Goal: Information Seeking & Learning: Learn about a topic

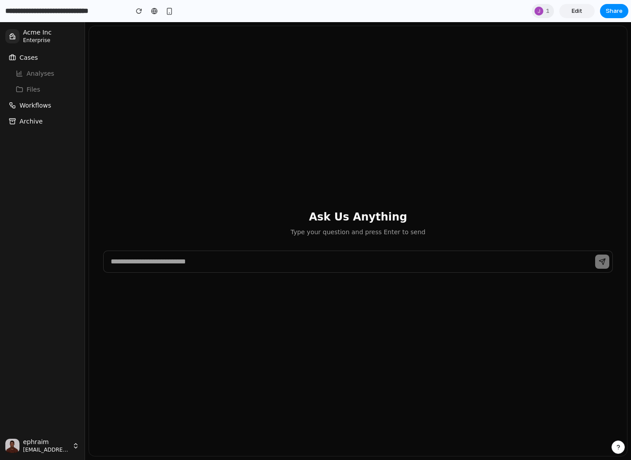
click at [28, 106] on span "Workflows" at bounding box center [35, 105] width 32 height 9
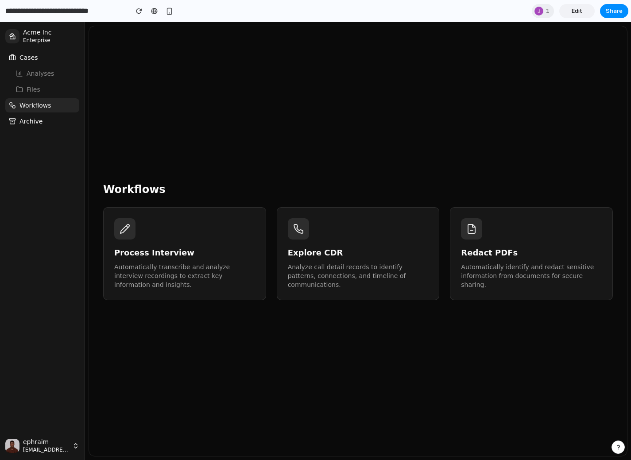
click at [135, 242] on div "Process Interview Automatically transcribe and analyze interview recordings to …" at bounding box center [184, 253] width 141 height 71
click at [335, 255] on h3 "Explore CDR" at bounding box center [358, 253] width 141 height 12
click at [510, 260] on div "Redact PDFs Automatically identify and redact sensitive information from docume…" at bounding box center [531, 268] width 141 height 43
click at [33, 76] on li "Analyses" at bounding box center [42, 73] width 74 height 14
click at [32, 72] on li "Analyses" at bounding box center [42, 73] width 74 height 14
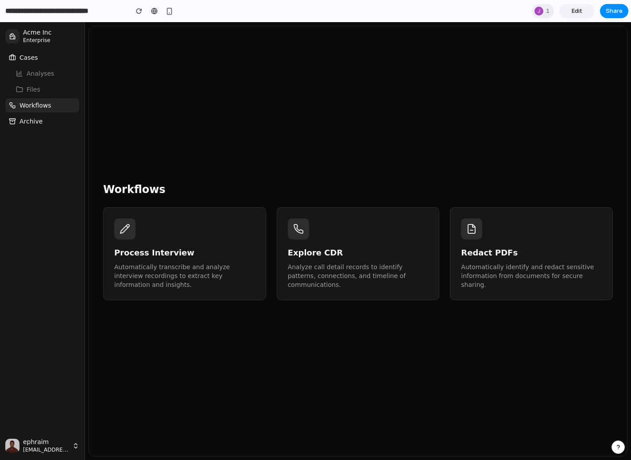
click at [31, 63] on button "Cases" at bounding box center [42, 57] width 74 height 14
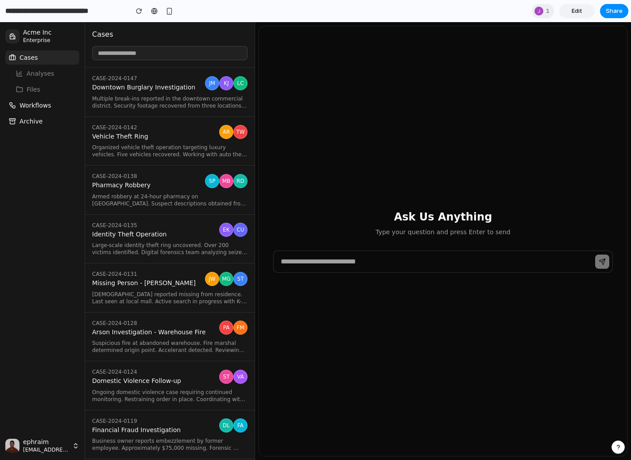
click at [225, 227] on div "EK" at bounding box center [226, 230] width 14 height 14
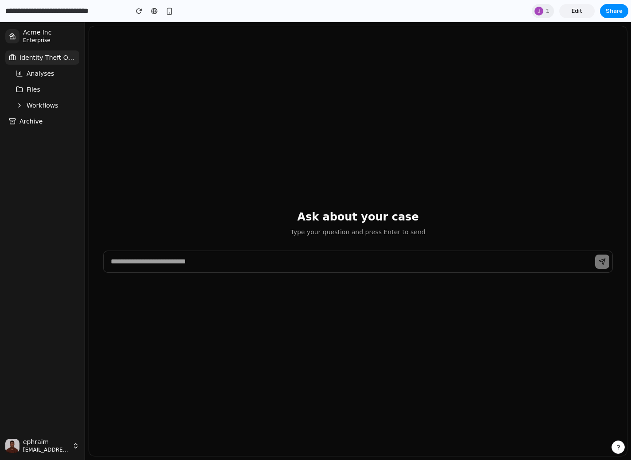
click at [40, 72] on span "Analyses" at bounding box center [40, 73] width 27 height 9
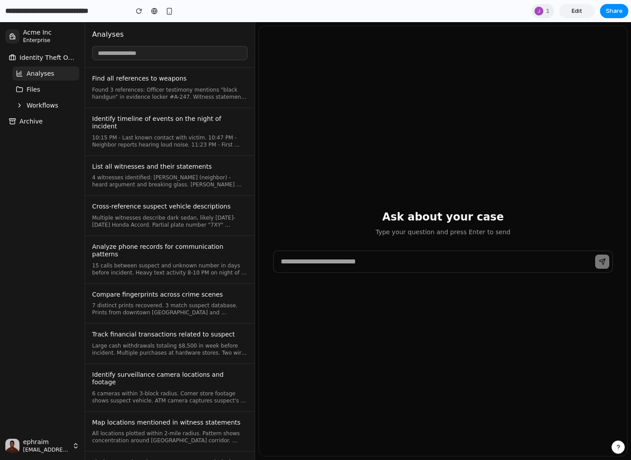
click at [43, 61] on span "Identity Theft Operation" at bounding box center [47, 57] width 56 height 9
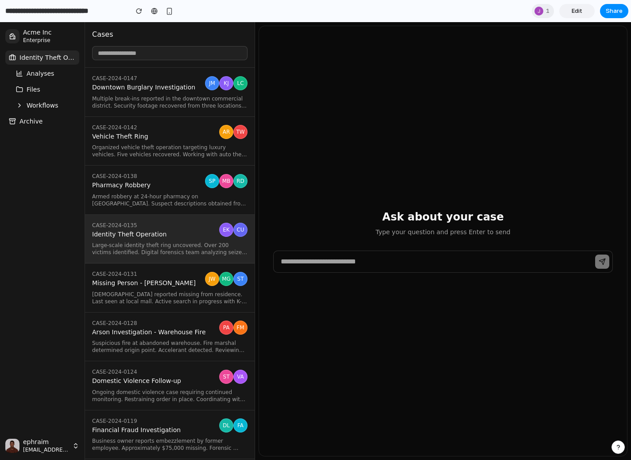
click at [42, 72] on span "Analyses" at bounding box center [40, 73] width 27 height 9
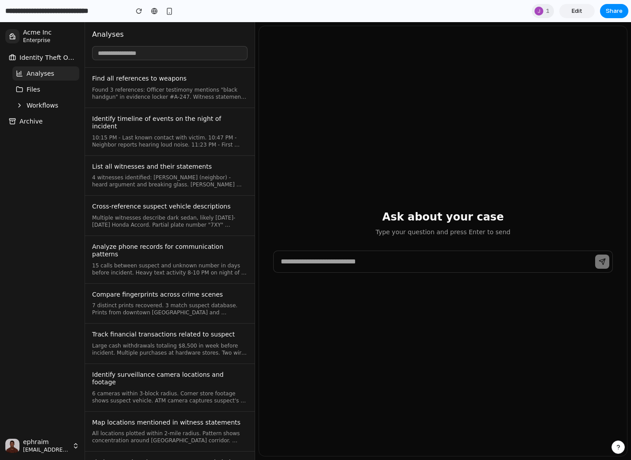
click at [150, 100] on span "Found 3 references: Officer testimony mentions "black handgun" in evidence lock…" at bounding box center [169, 93] width 155 height 14
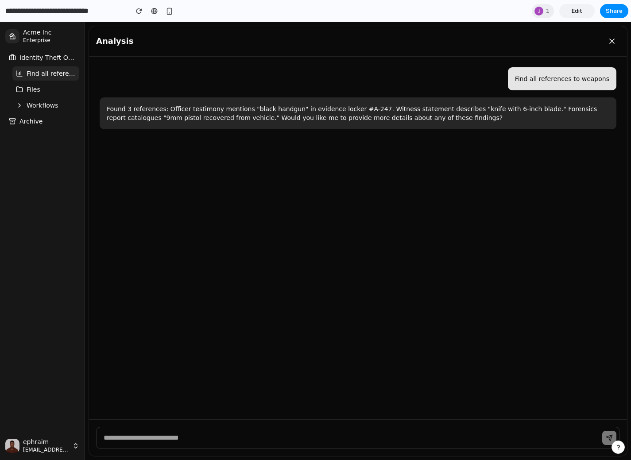
click at [29, 88] on span "Files" at bounding box center [34, 89] width 14 height 9
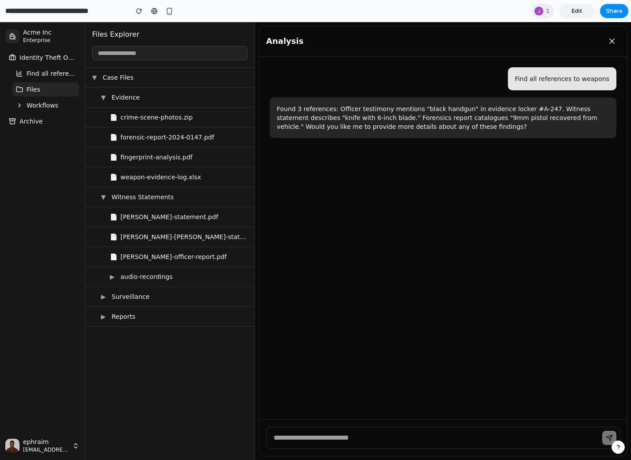
click at [34, 38] on span "Enterprise" at bounding box center [51, 40] width 56 height 7
click at [26, 106] on button "Workflows" at bounding box center [45, 105] width 67 height 14
click at [43, 121] on span "Process Interview" at bounding box center [49, 122] width 53 height 18
click at [42, 109] on span "Workflows" at bounding box center [43, 105] width 32 height 9
click at [37, 97] on ul "Identity Theft Operation Find all references to weapons Files Workflows Archive" at bounding box center [42, 89] width 74 height 78
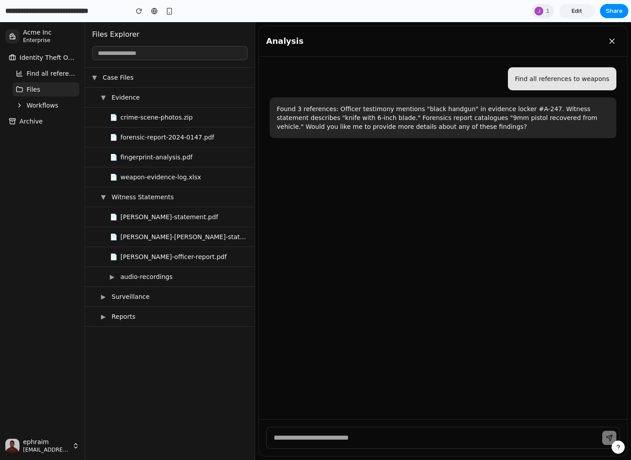
click at [46, 38] on span "Enterprise" at bounding box center [51, 40] width 56 height 7
click at [31, 54] on span "Identity Theft Operation" at bounding box center [47, 57] width 56 height 9
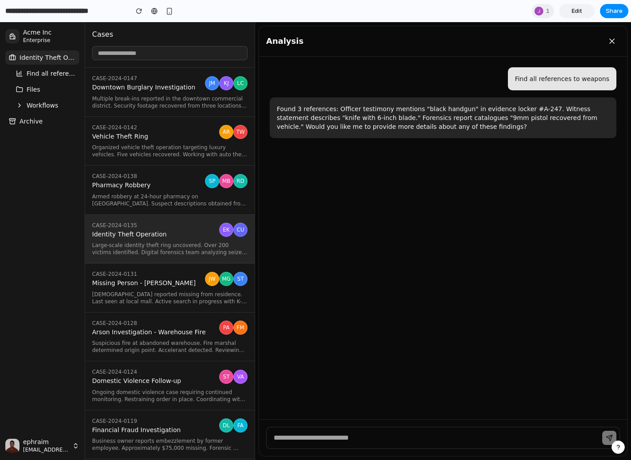
click at [31, 56] on span "Identity Theft Operation" at bounding box center [47, 57] width 56 height 9
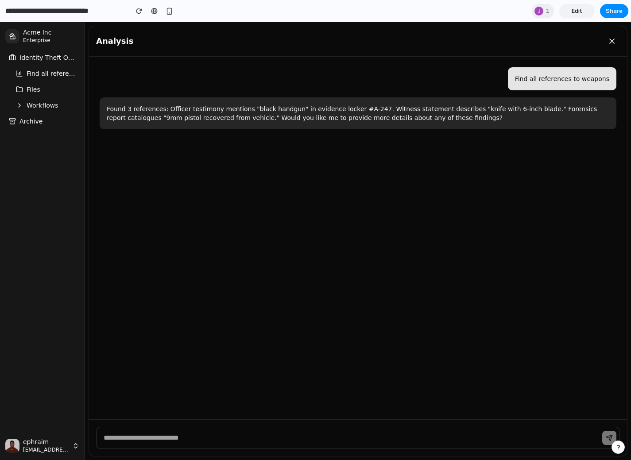
click at [31, 56] on span "Identity Theft Operation" at bounding box center [47, 57] width 56 height 9
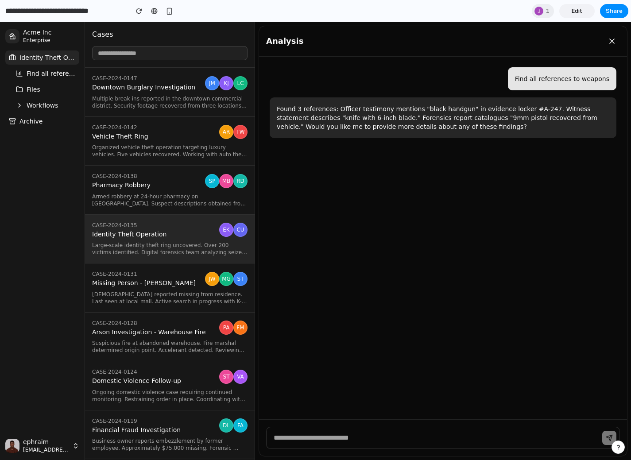
click at [31, 56] on span "Identity Theft Operation" at bounding box center [47, 57] width 56 height 9
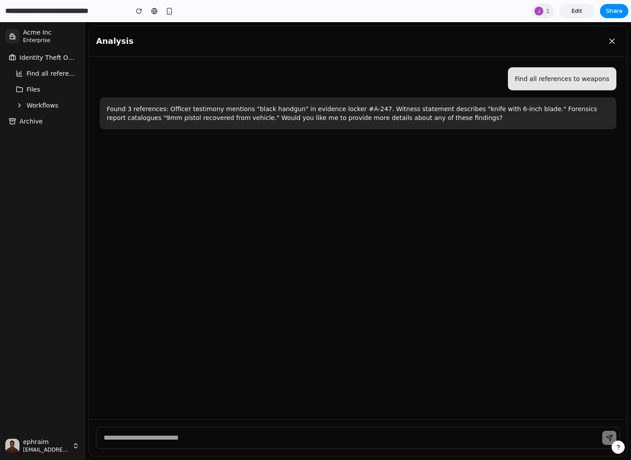
click at [53, 447] on span "[EMAIL_ADDRESS][DOMAIN_NAME]" at bounding box center [46, 449] width 46 height 7
click at [55, 360] on div "Identity Theft Operation Find all references to weapons Files Workflows Archive" at bounding box center [42, 241] width 81 height 388
click at [25, 121] on span "Archive" at bounding box center [30, 121] width 23 height 9
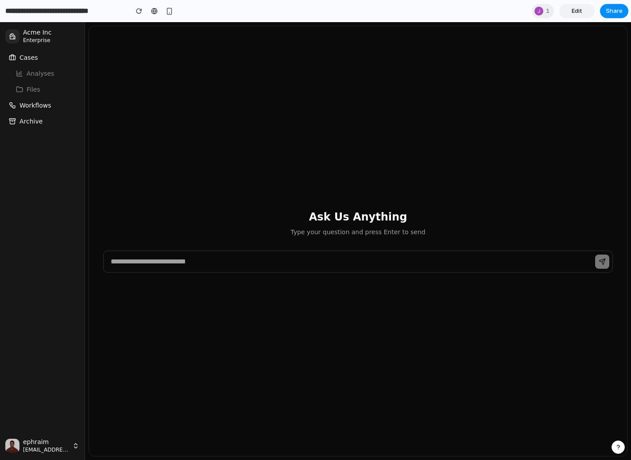
click at [39, 72] on li "Analyses" at bounding box center [42, 73] width 74 height 14
click at [37, 62] on button "Cases" at bounding box center [42, 57] width 74 height 14
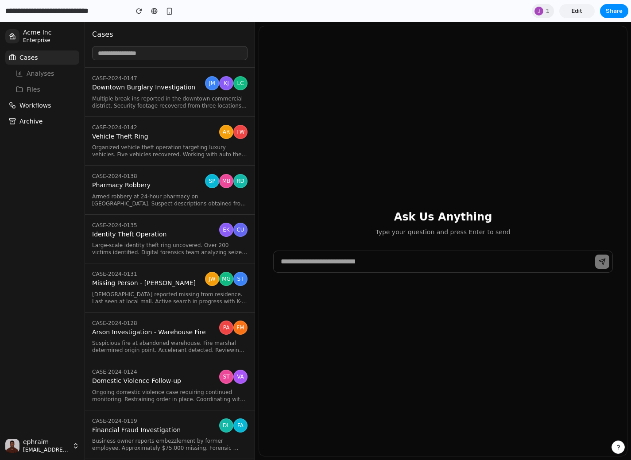
click at [153, 101] on span "Multiple break-ins reported in the downtown commercial district. Security foota…" at bounding box center [169, 102] width 155 height 14
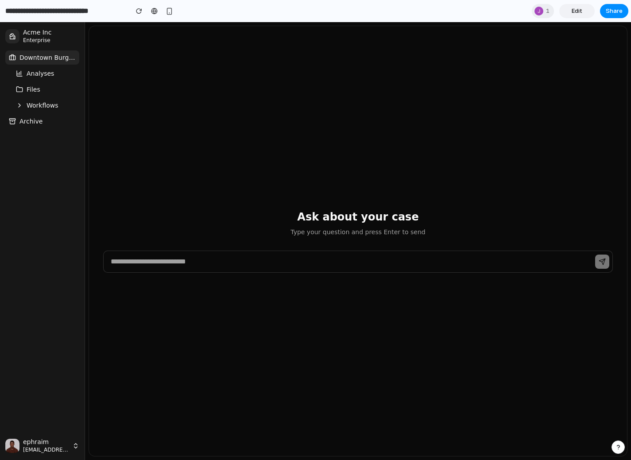
click at [31, 70] on span "Analyses" at bounding box center [40, 73] width 27 height 9
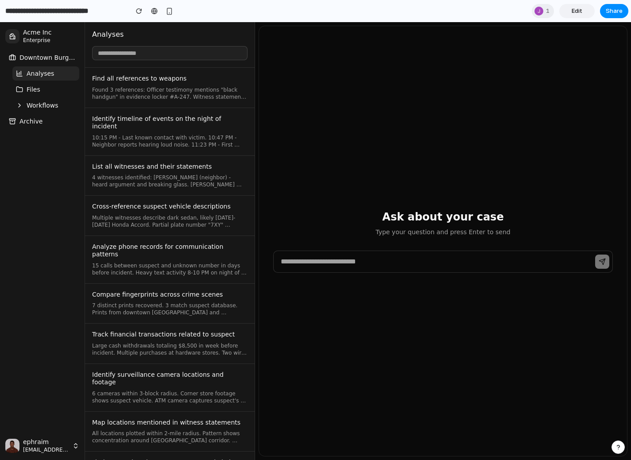
click at [143, 99] on span "Found 3 references: Officer testimony mentions "black handgun" in evidence lock…" at bounding box center [169, 93] width 155 height 14
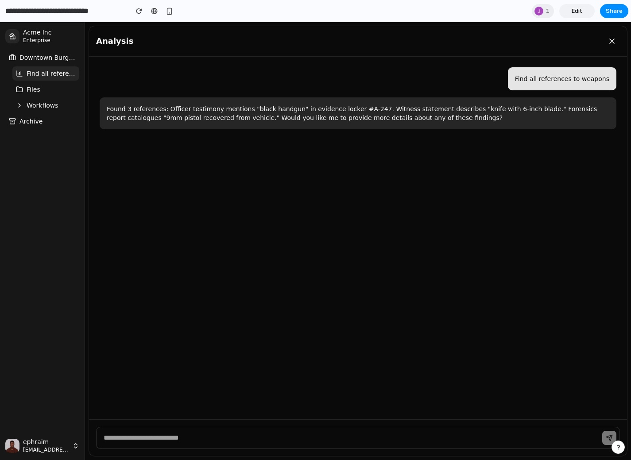
click at [213, 109] on p "Found 3 references: Officer testimony mentions "black handgun" in evidence lock…" at bounding box center [358, 114] width 503 height 18
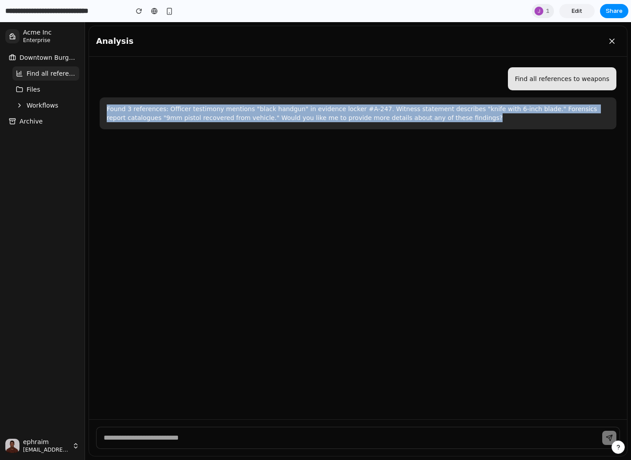
click at [213, 109] on p "Found 3 references: Officer testimony mentions "black handgun" in evidence lock…" at bounding box center [358, 114] width 503 height 18
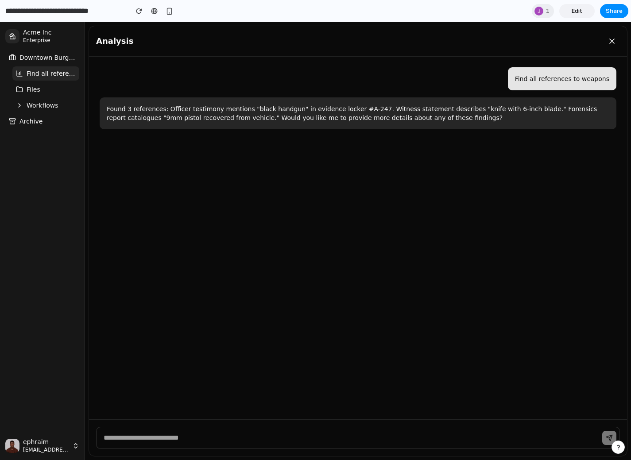
click at [38, 86] on span "Files" at bounding box center [34, 89] width 14 height 9
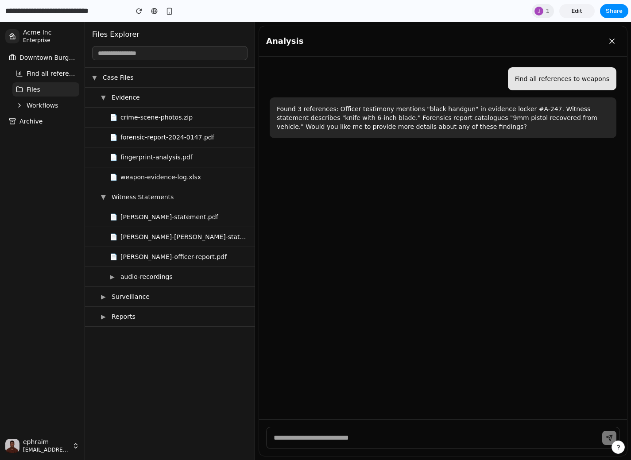
click at [50, 55] on span "Downtown Burglary Investigation" at bounding box center [47, 57] width 56 height 9
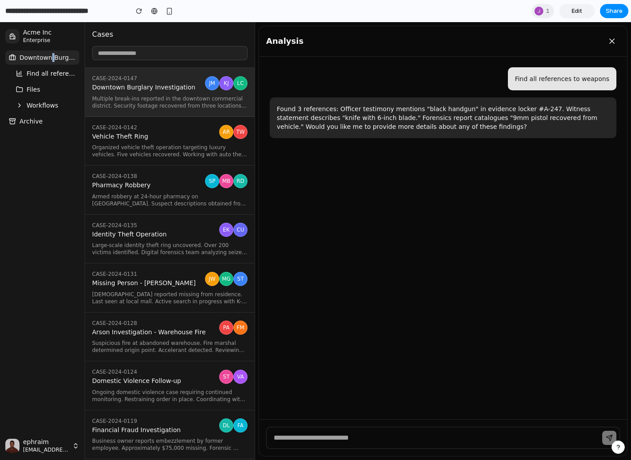
click at [47, 104] on span "Workflows" at bounding box center [43, 105] width 32 height 9
click at [43, 125] on span "Process Interview" at bounding box center [49, 122] width 53 height 18
click at [48, 128] on button "Process Interview" at bounding box center [49, 121] width 60 height 14
click at [48, 142] on button "Explore CDR" at bounding box center [49, 137] width 60 height 14
click at [49, 113] on ul "Downtown Burglary Investigation Find all references to weapons Files Workflows …" at bounding box center [42, 113] width 74 height 126
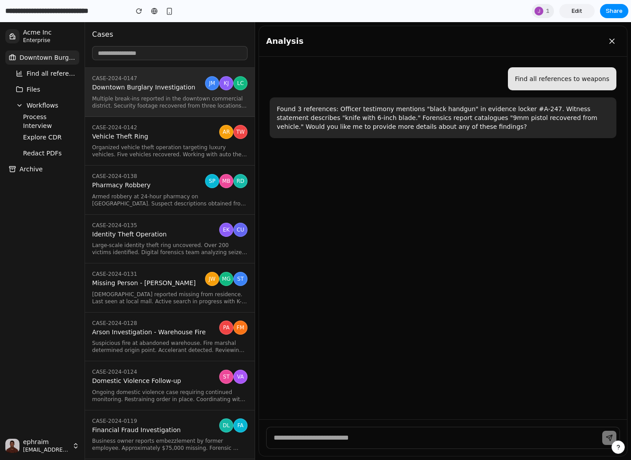
click at [51, 102] on span "Workflows" at bounding box center [43, 105] width 32 height 9
click at [16, 56] on icon at bounding box center [12, 57] width 7 height 7
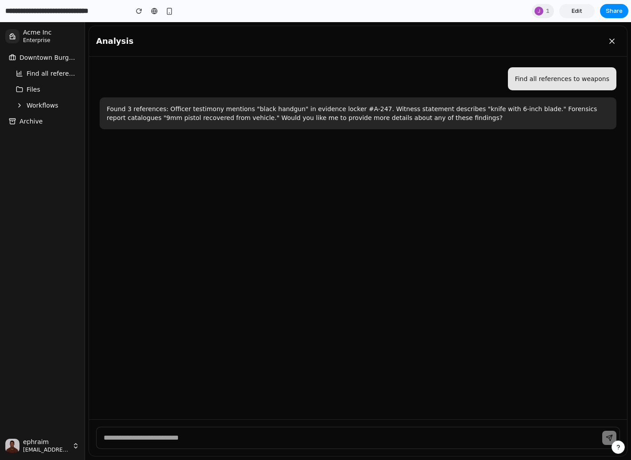
click at [11, 57] on icon at bounding box center [12, 57] width 7 height 7
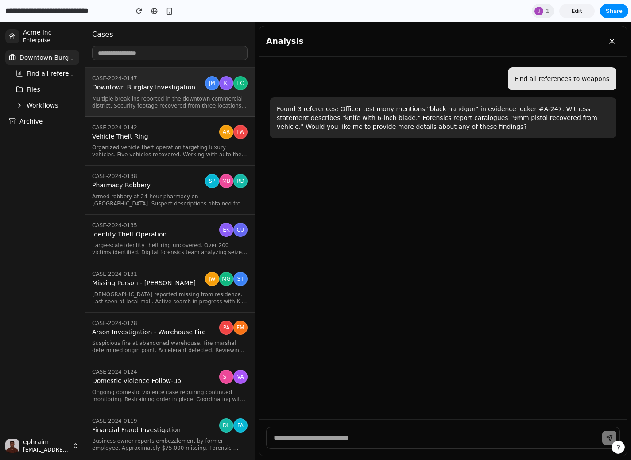
click at [17, 27] on div "Acme Inc Enterprise" at bounding box center [42, 36] width 81 height 21
click at [25, 36] on span "Acme Inc" at bounding box center [51, 33] width 56 height 8
click at [12, 39] on icon at bounding box center [12, 36] width 4 height 5
click at [613, 40] on icon at bounding box center [612, 41] width 9 height 9
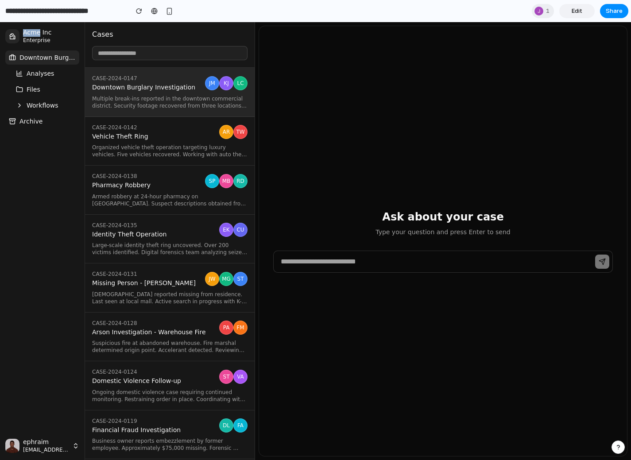
scroll to position [1, 0]
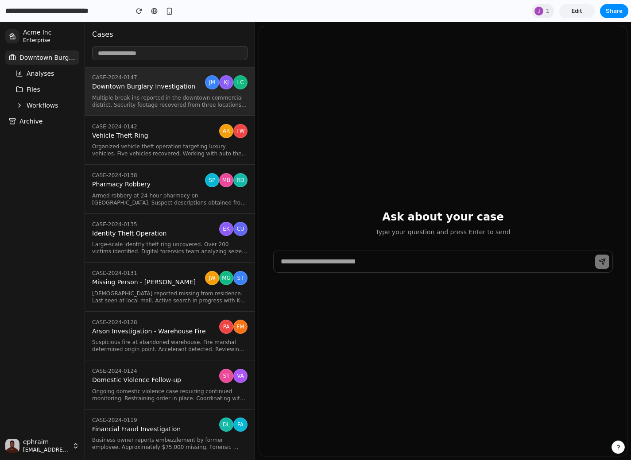
click at [162, 158] on link "CASE-2024-0142 Vehicle Theft Ring AR TW Organized vehicle theft operation targe…" at bounding box center [170, 140] width 170 height 49
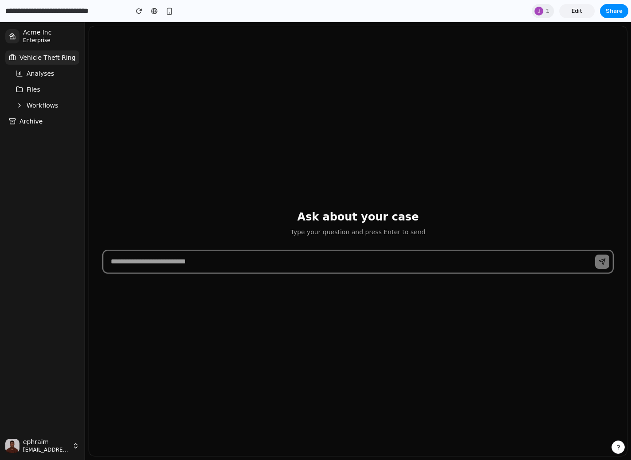
click at [190, 268] on input "text" at bounding box center [358, 262] width 510 height 22
type input "**********"
click at [595, 255] on button "submit" at bounding box center [602, 262] width 14 height 14
click at [604, 268] on input "text" at bounding box center [358, 262] width 510 height 22
click at [51, 74] on span "Analyses" at bounding box center [40, 73] width 27 height 9
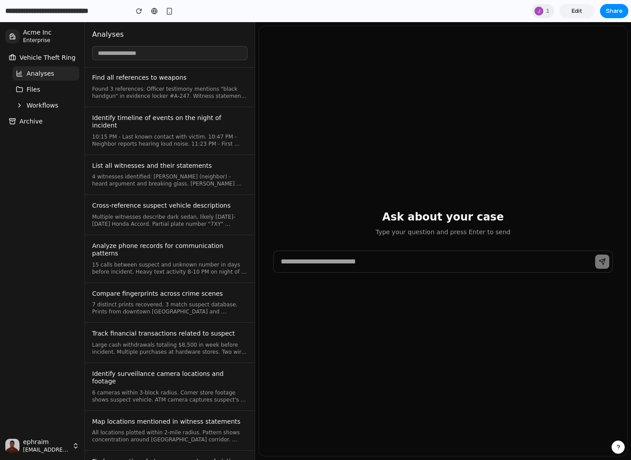
click at [184, 92] on span "Found 3 references: Officer testimony mentions "black handgun" in evidence lock…" at bounding box center [169, 92] width 155 height 14
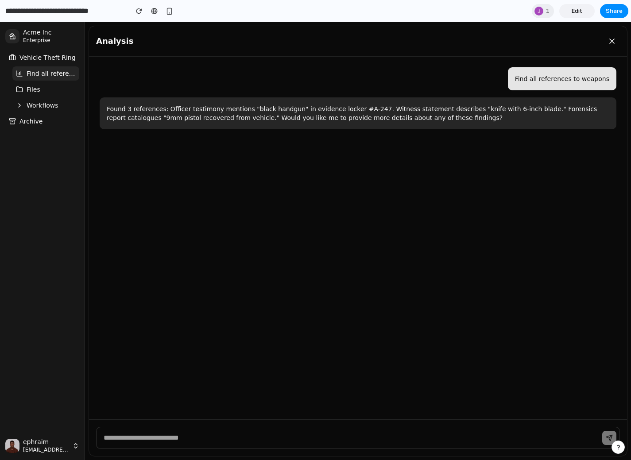
click at [39, 81] on ul "Vehicle Theft Ring Find all references to weapons Files Workflows Archive" at bounding box center [42, 89] width 74 height 78
click at [39, 78] on span "Find all references to weapons" at bounding box center [51, 73] width 49 height 9
click at [47, 50] on div "Vehicle Theft Ring Find all references to weapons Files Workflows Archive" at bounding box center [42, 89] width 81 height 85
click at [47, 61] on span "Vehicle Theft Ring" at bounding box center [47, 57] width 56 height 9
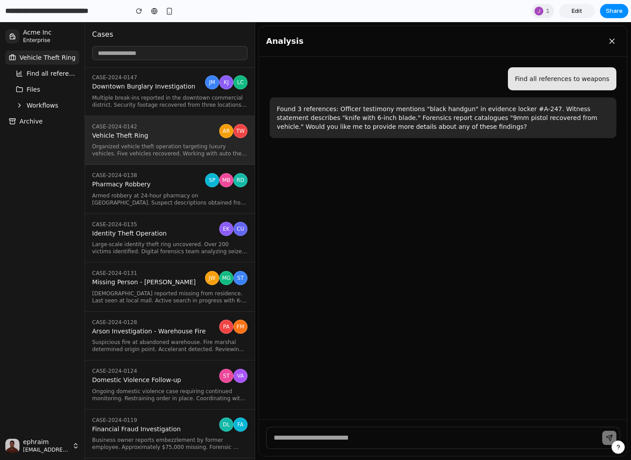
click at [34, 42] on span "Enterprise" at bounding box center [51, 40] width 56 height 7
click at [161, 85] on span "Downtown Burglary Investigation" at bounding box center [146, 87] width 109 height 8
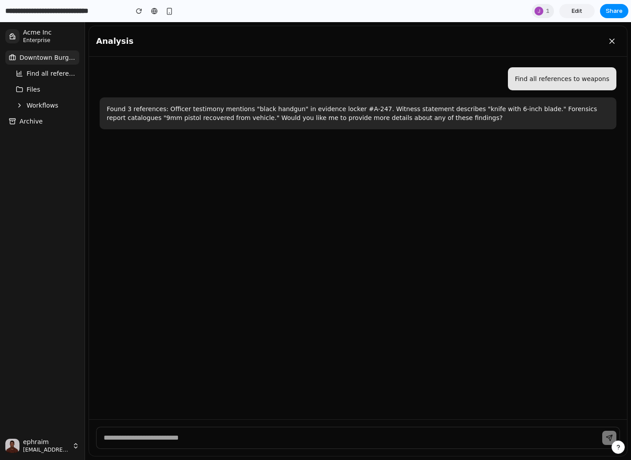
click at [31, 39] on span "Enterprise" at bounding box center [51, 40] width 56 height 7
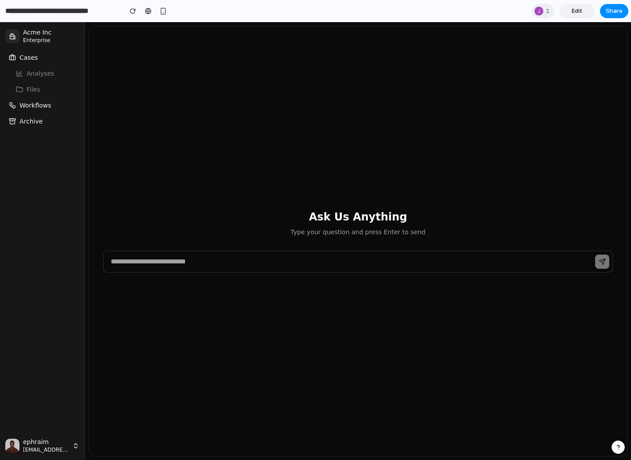
click at [40, 104] on span "Workflows" at bounding box center [35, 105] width 32 height 9
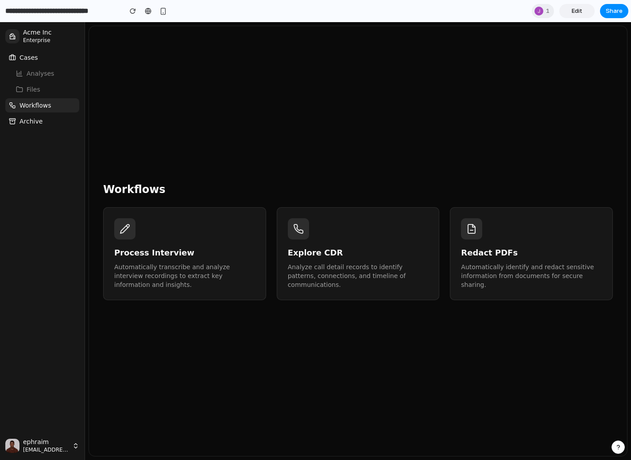
click at [197, 229] on div "Process Interview Automatically transcribe and analyze interview recordings to …" at bounding box center [184, 253] width 141 height 71
click at [358, 254] on h3 "Explore CDR" at bounding box center [358, 253] width 141 height 12
click at [511, 260] on div "Redact PDFs Automatically identify and redact sensitive information from docume…" at bounding box center [531, 268] width 141 height 43
click at [32, 60] on span "Cases" at bounding box center [28, 57] width 19 height 9
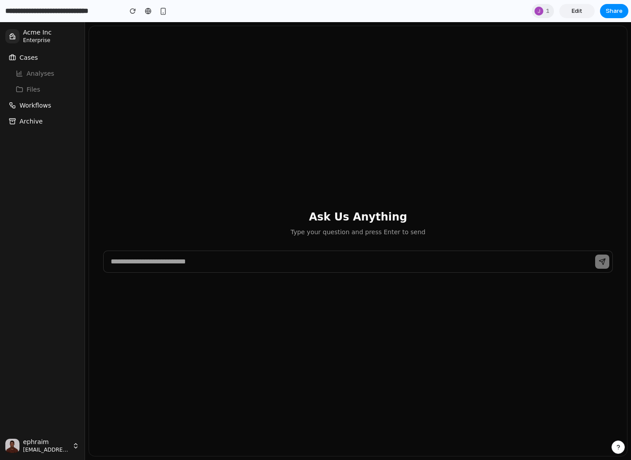
click at [28, 55] on span "Cases" at bounding box center [28, 57] width 19 height 9
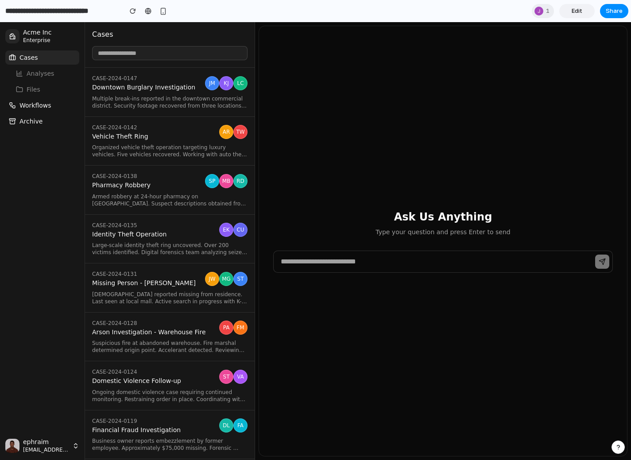
click at [116, 97] on span "Multiple break-ins reported in the downtown commercial district. Security foota…" at bounding box center [169, 102] width 155 height 14
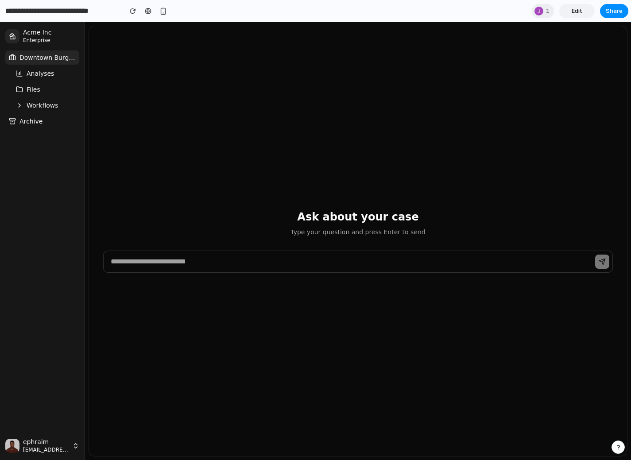
click at [18, 107] on icon at bounding box center [19, 105] width 7 height 7
click at [39, 122] on span "Process Interview" at bounding box center [49, 122] width 53 height 18
click at [55, 78] on button "Analyses" at bounding box center [45, 73] width 67 height 14
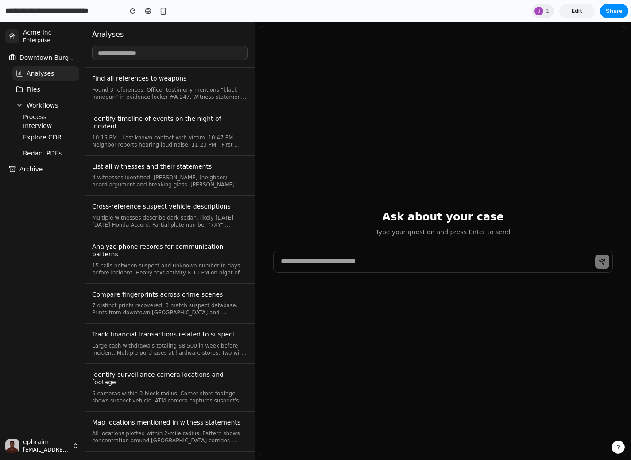
click at [170, 134] on span "10:15 PM - Last known contact with victim. 10:47 PM - Neighbor reports hearing …" at bounding box center [169, 141] width 155 height 14
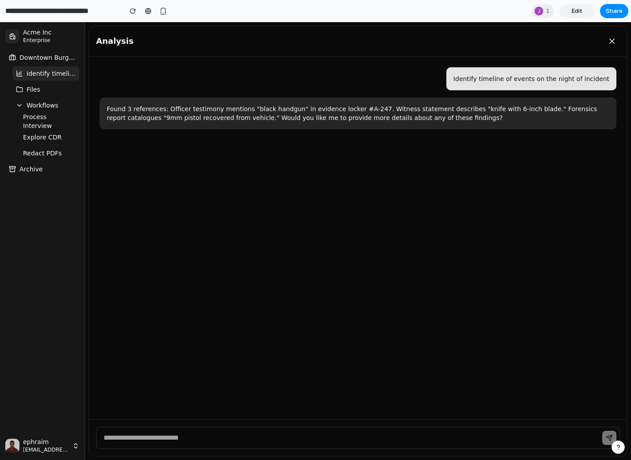
click at [37, 164] on button "Archive" at bounding box center [42, 169] width 74 height 14
click at [12, 179] on div "Downtown Burglary Investigation Identify timeline of events on the night of inc…" at bounding box center [42, 113] width 81 height 133
click at [615, 41] on icon at bounding box center [612, 41] width 9 height 9
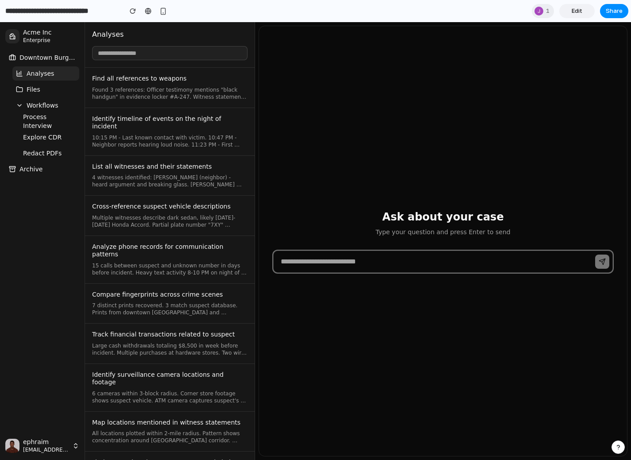
click at [390, 256] on input "text" at bounding box center [443, 262] width 340 height 22
click at [40, 89] on button "Files" at bounding box center [45, 89] width 67 height 14
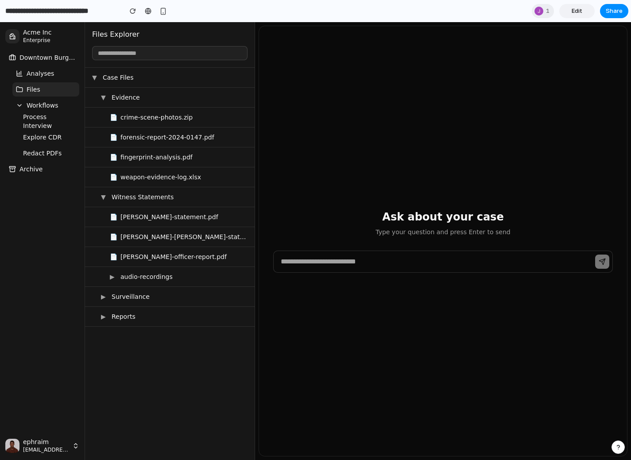
click at [48, 66] on ul "Downtown Burglary Investigation Analyses Files Workflows Process Interview Expl…" at bounding box center [42, 113] width 74 height 126
click at [48, 74] on span "Analyses" at bounding box center [40, 73] width 27 height 9
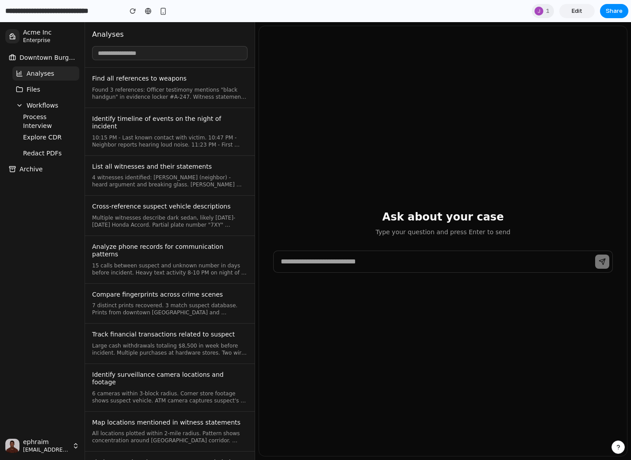
click at [202, 74] on link "Find all references to weapons Found 3 references: Officer testimony mentions "…" at bounding box center [170, 88] width 170 height 40
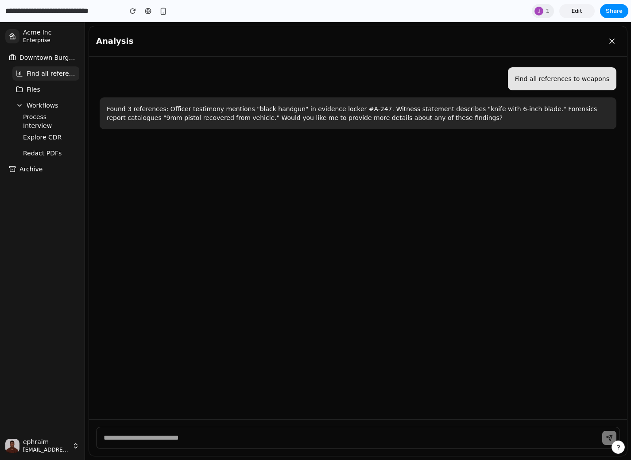
click at [209, 115] on p "Found 3 references: Officer testimony mentions "black handgun" in evidence lock…" at bounding box center [358, 114] width 503 height 18
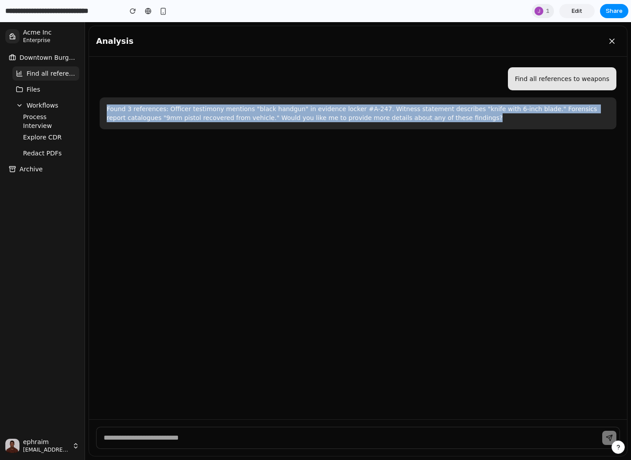
click at [209, 115] on p "Found 3 references: Officer testimony mentions "black handgun" in evidence lock…" at bounding box center [358, 114] width 503 height 18
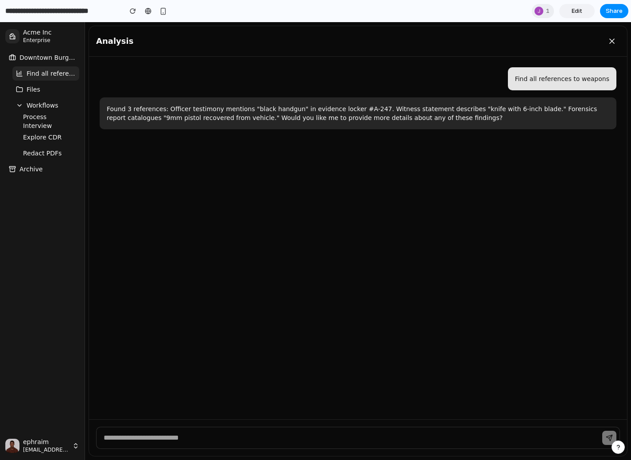
click at [180, 116] on p "Found 3 references: Officer testimony mentions "black handgun" in evidence lock…" at bounding box center [358, 114] width 503 height 18
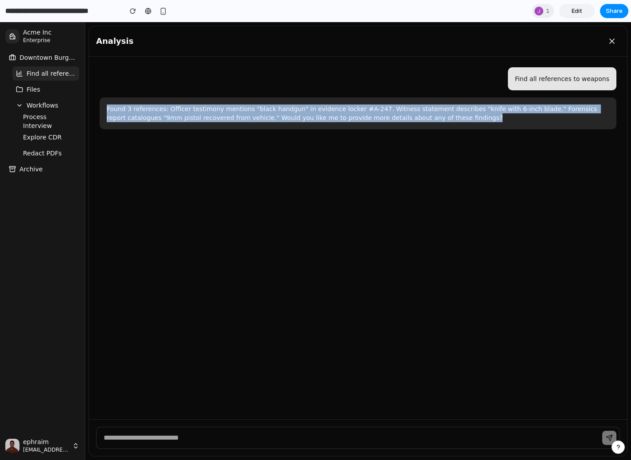
click at [180, 116] on p "Found 3 references: Officer testimony mentions "black handgun" in evidence lock…" at bounding box center [358, 114] width 503 height 18
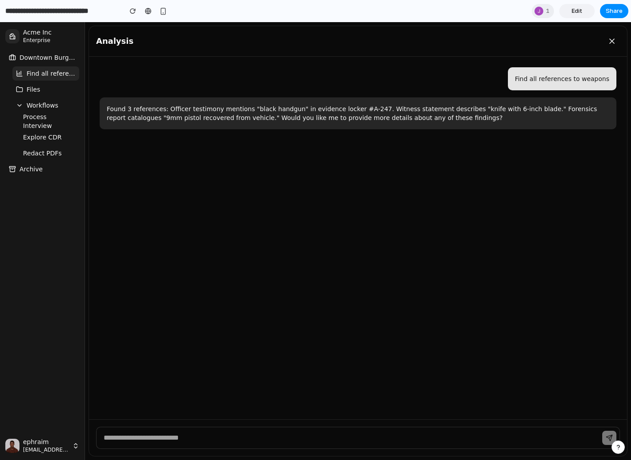
click at [29, 93] on span "Files" at bounding box center [34, 89] width 14 height 9
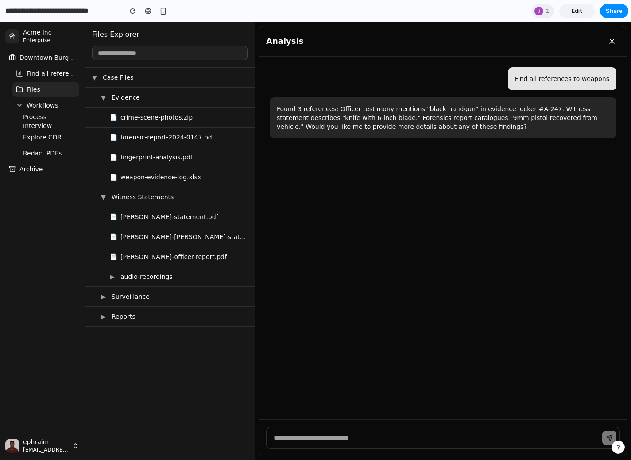
click at [148, 111] on link "📄 crime-scene-photos.zip" at bounding box center [170, 118] width 170 height 20
click at [149, 141] on link "📄 forensic-report-2024-0147.pdf" at bounding box center [170, 138] width 170 height 20
click at [126, 215] on span "[PERSON_NAME]-statement.pdf" at bounding box center [183, 217] width 127 height 9
click at [126, 282] on link "▶ audio-recordings" at bounding box center [170, 277] width 170 height 20
click at [107, 329] on link "▶ Surveillance" at bounding box center [170, 337] width 170 height 20
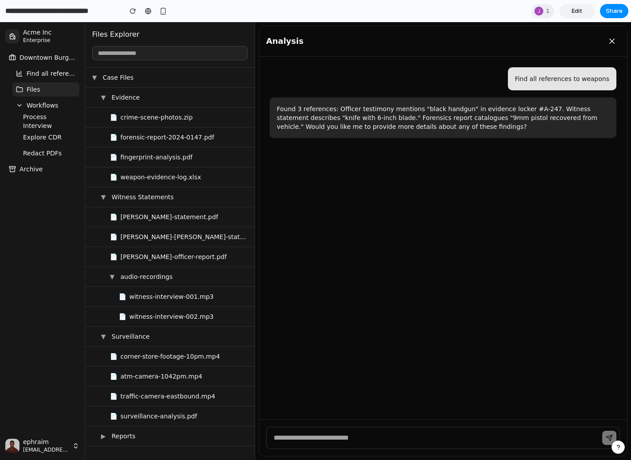
click at [104, 434] on span "▶" at bounding box center [104, 436] width 7 height 9
click at [50, 151] on span "Redact PDFs" at bounding box center [42, 153] width 39 height 9
click at [40, 127] on button "Process Interview" at bounding box center [49, 121] width 60 height 14
click at [41, 160] on button "Redact PDFs" at bounding box center [49, 153] width 60 height 14
click at [40, 170] on span "Archive" at bounding box center [30, 169] width 23 height 9
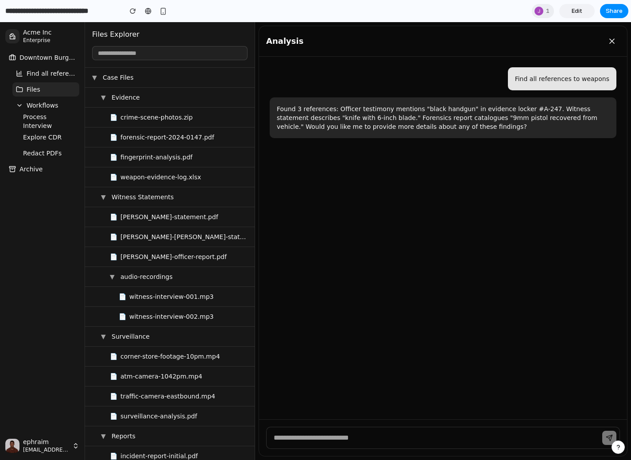
click at [36, 73] on span "Find all references to weapons" at bounding box center [51, 73] width 49 height 9
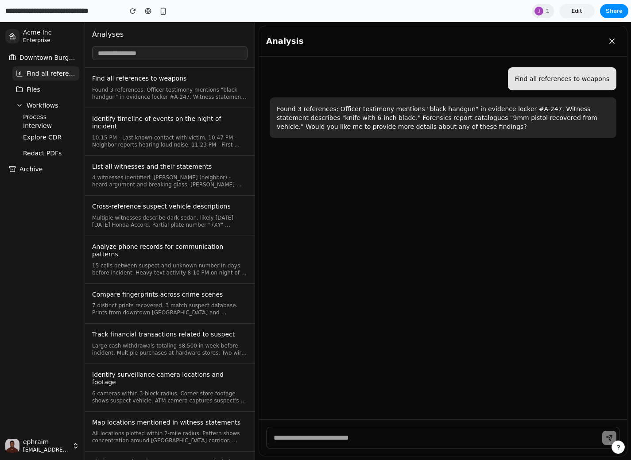
click at [179, 342] on span "Large cash withdrawals totaling $8,500 in week before incident. Multiple purcha…" at bounding box center [169, 349] width 155 height 14
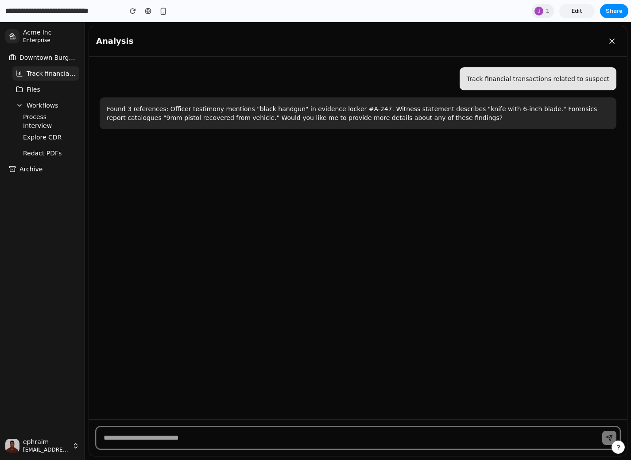
click at [206, 432] on input "text" at bounding box center [358, 438] width 524 height 22
type input "***"
click at [602, 431] on button "submit" at bounding box center [609, 438] width 14 height 14
type input "***"
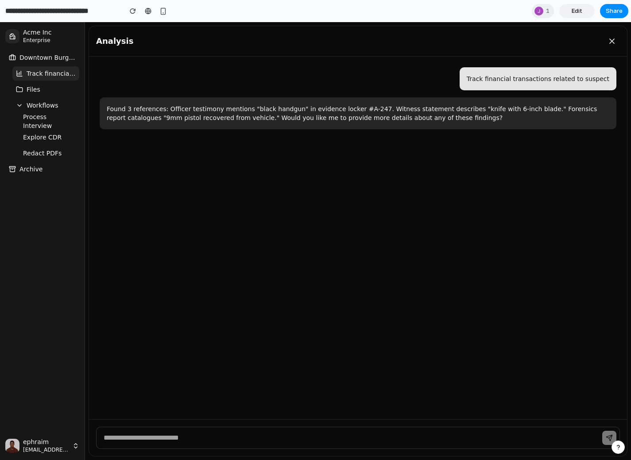
click at [617, 447] on div "button" at bounding box center [618, 447] width 6 height 6
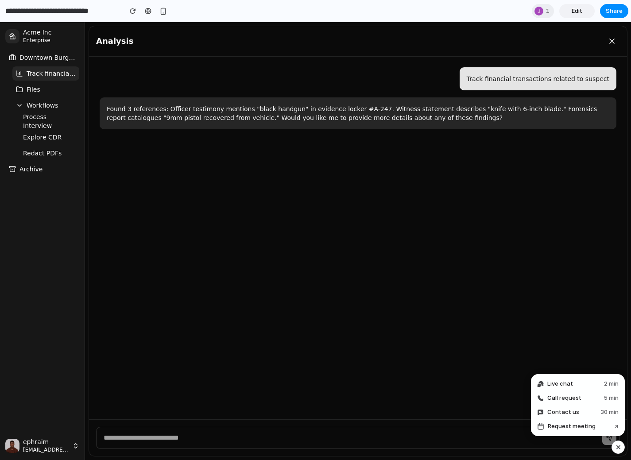
click at [423, 356] on div "Track financial transactions related to suspect Found 3 references: Officer tes…" at bounding box center [358, 238] width 538 height 363
click at [619, 447] on div "button" at bounding box center [619, 447] width 8 height 11
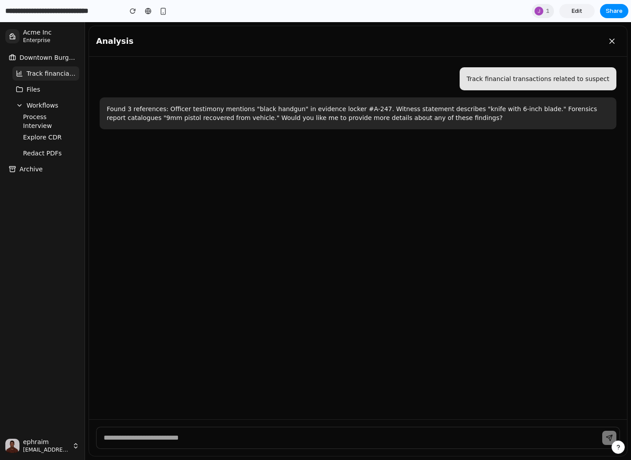
click at [54, 97] on ul "Downtown Burglary Investigation Track financial transactions related to suspect…" at bounding box center [42, 113] width 74 height 126
click at [51, 89] on button "Files" at bounding box center [45, 89] width 67 height 14
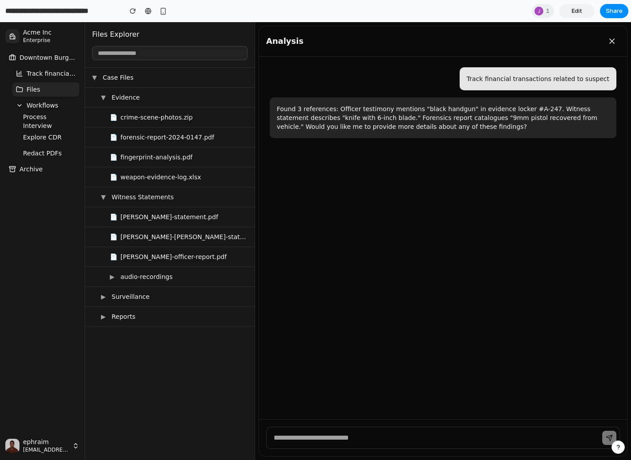
click at [51, 103] on span "Workflows" at bounding box center [43, 105] width 32 height 9
click at [30, 120] on span "Process Interview" at bounding box center [49, 122] width 53 height 18
click at [33, 140] on span "Explore CDR" at bounding box center [42, 137] width 39 height 9
click at [39, 152] on span "Redact PDFs" at bounding box center [42, 153] width 39 height 9
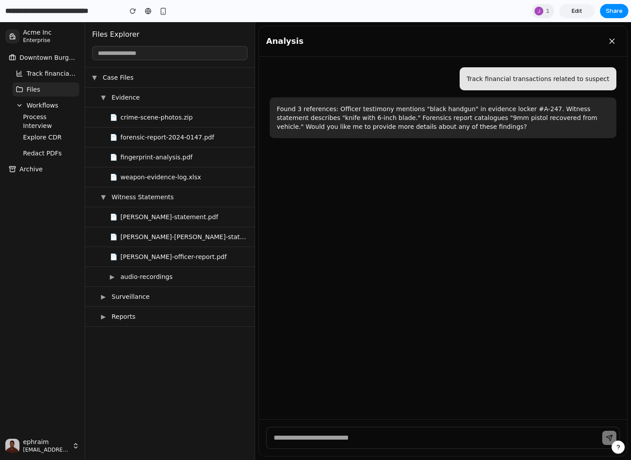
click at [35, 73] on span "Track financial transactions related to suspect" at bounding box center [51, 73] width 49 height 9
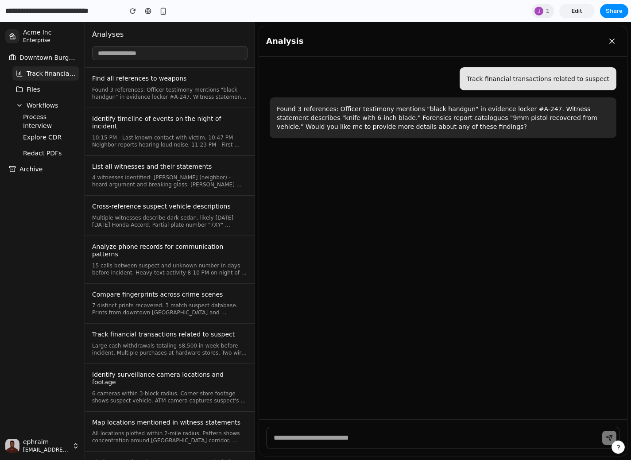
click at [150, 82] on span "Find all references to weapons" at bounding box center [139, 79] width 94 height 8
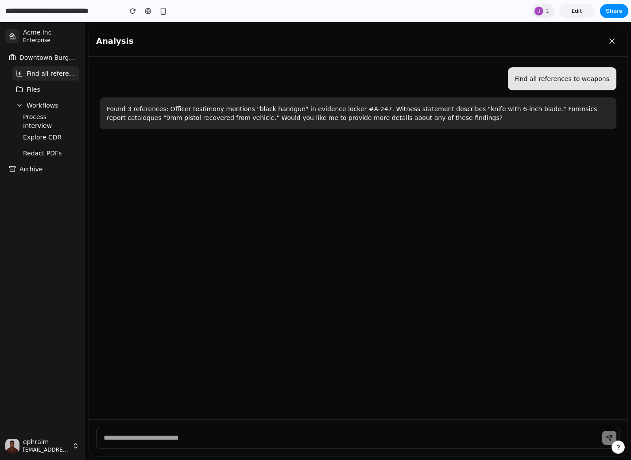
click at [52, 70] on span "Find all references to weapons" at bounding box center [51, 73] width 49 height 9
click at [38, 89] on span "Files" at bounding box center [34, 89] width 14 height 9
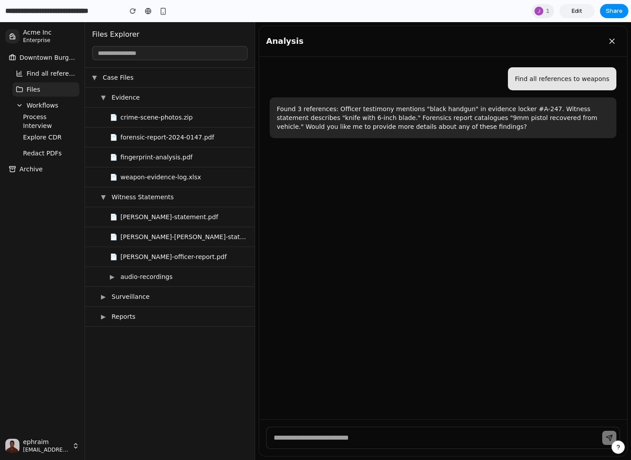
click at [42, 63] on button "Downtown Burglary Investigation" at bounding box center [42, 57] width 74 height 14
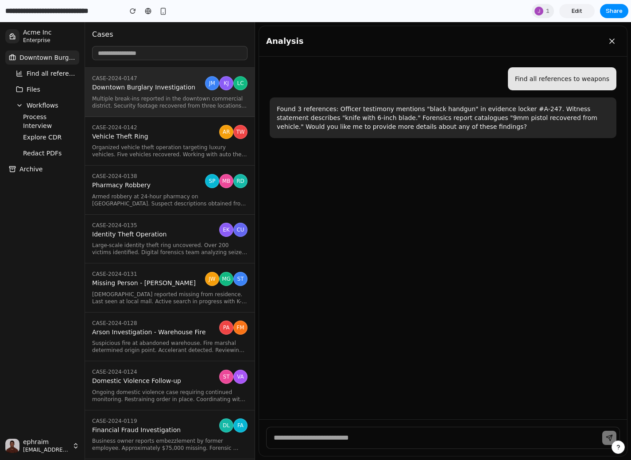
click at [168, 229] on div "CASE-2024-0135 Identity Theft Operation" at bounding box center [154, 230] width 124 height 17
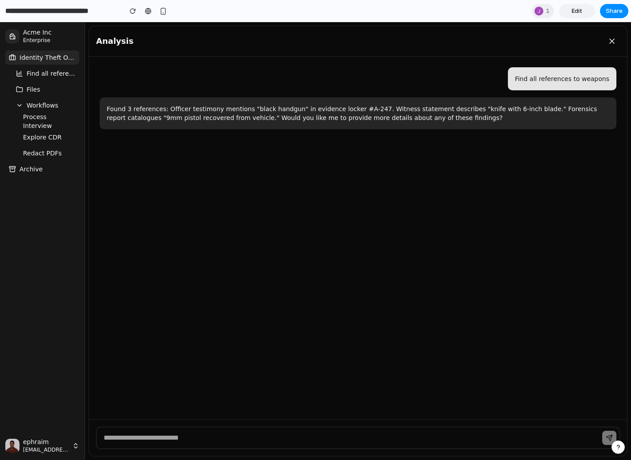
click at [45, 62] on button "Identity Theft Operation" at bounding box center [42, 57] width 74 height 14
click at [44, 70] on span "Find all references to weapons" at bounding box center [51, 73] width 49 height 9
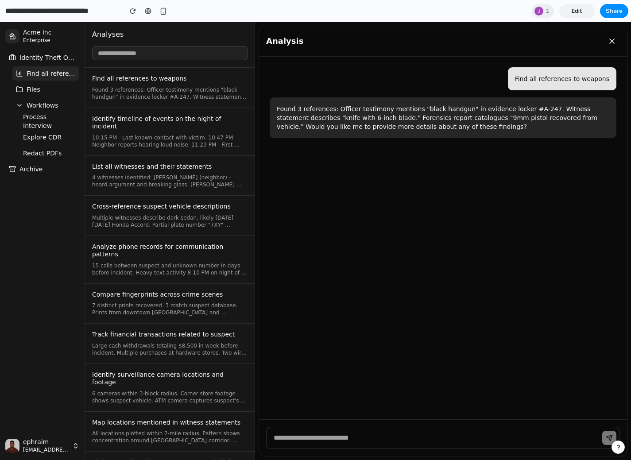
click at [48, 62] on button "Identity Theft Operation" at bounding box center [42, 57] width 74 height 14
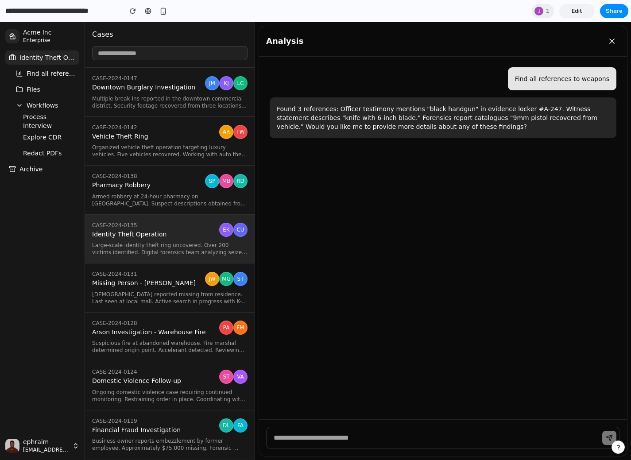
click at [157, 209] on link "CASE-2024-0138 Pharmacy Robbery SP MB RD Armed robbery at 24-hour pharmacy on O…" at bounding box center [170, 190] width 170 height 49
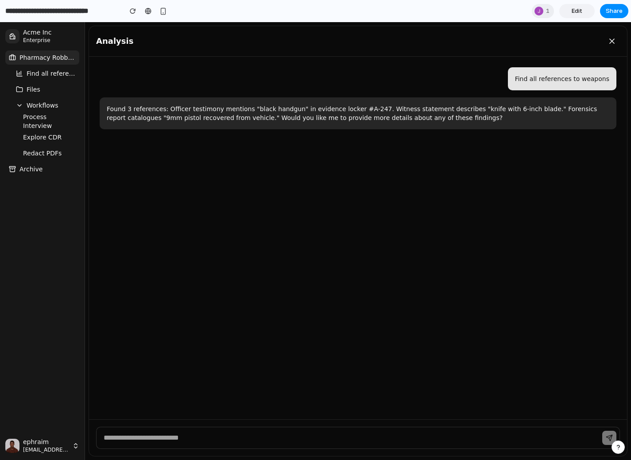
click at [46, 95] on button "Files" at bounding box center [45, 89] width 67 height 14
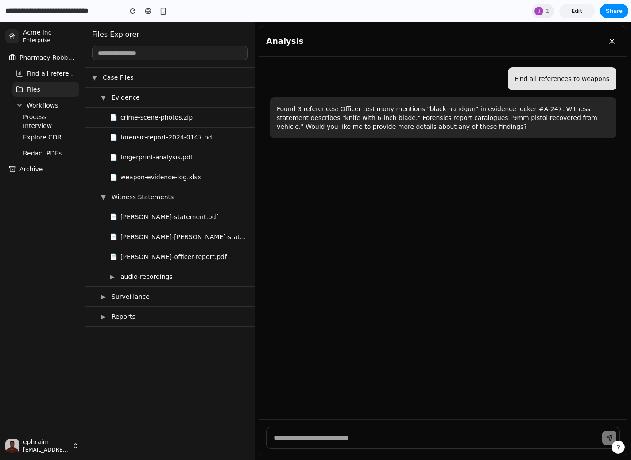
click at [183, 198] on span "Witness Statements" at bounding box center [180, 197] width 136 height 9
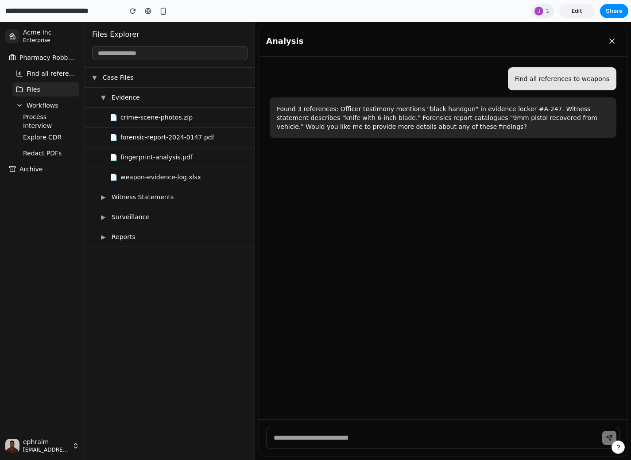
click at [183, 189] on link "▶ Witness Statements" at bounding box center [170, 197] width 170 height 20
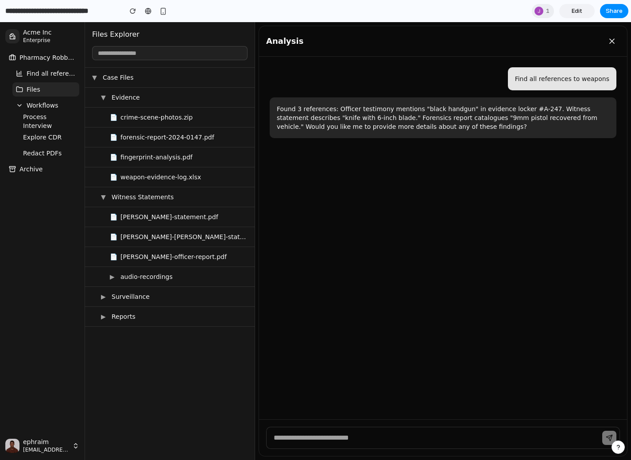
click at [197, 294] on span "Surveillance" at bounding box center [180, 296] width 136 height 9
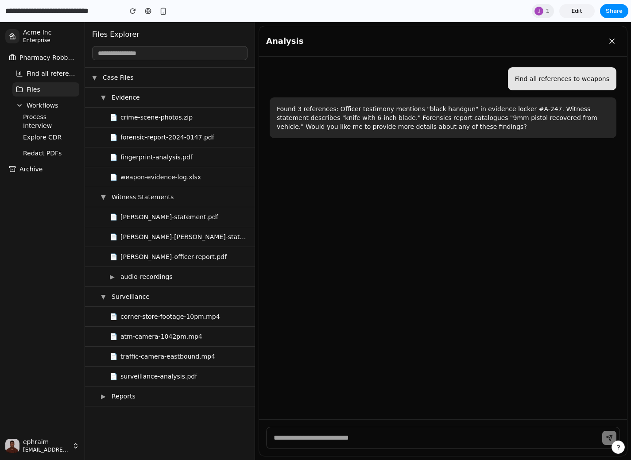
click at [194, 387] on link "▶ Reports" at bounding box center [170, 397] width 170 height 20
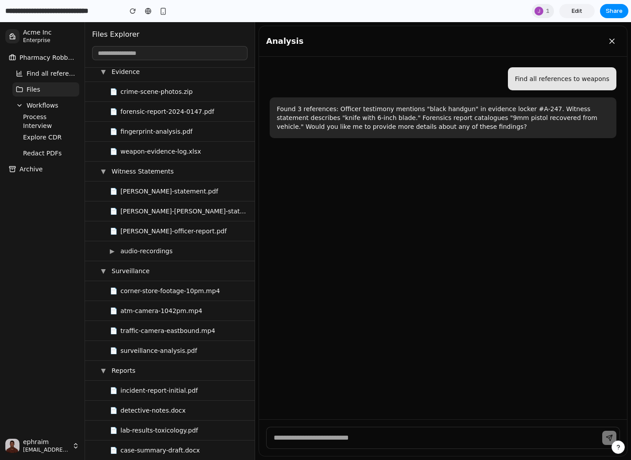
click at [110, 249] on span "▶" at bounding box center [113, 251] width 7 height 9
click at [110, 249] on span "▼" at bounding box center [113, 251] width 7 height 9
click at [97, 168] on link "▼ Witness Statements" at bounding box center [170, 172] width 170 height 20
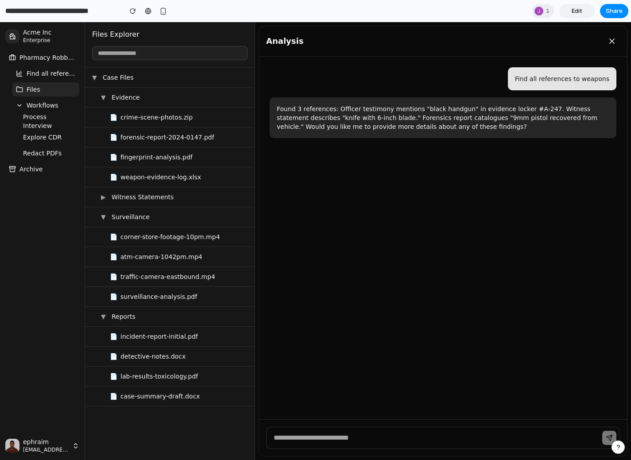
click at [97, 93] on link "▼ Evidence" at bounding box center [170, 98] width 170 height 20
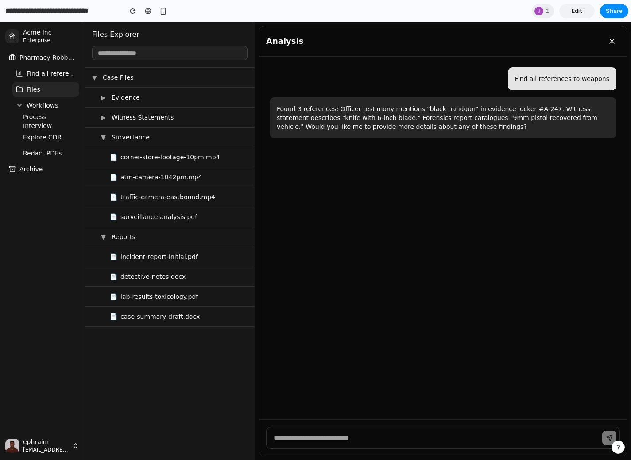
click at [96, 79] on span "▼" at bounding box center [95, 77] width 7 height 9
